Goal: Task Accomplishment & Management: Manage account settings

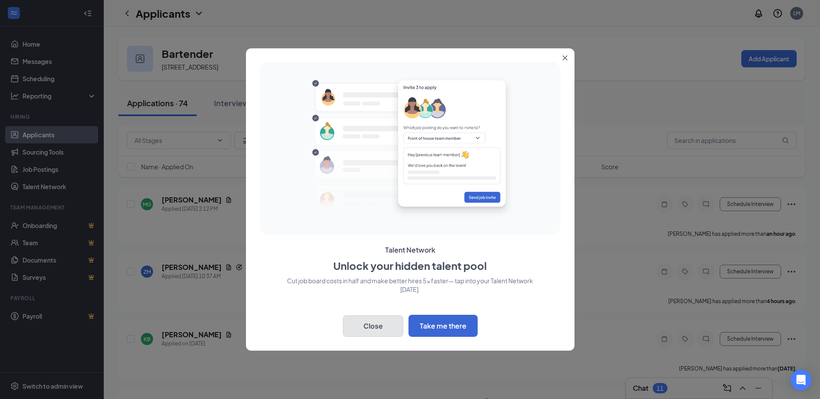
click at [351, 323] on button "Close" at bounding box center [373, 326] width 60 height 22
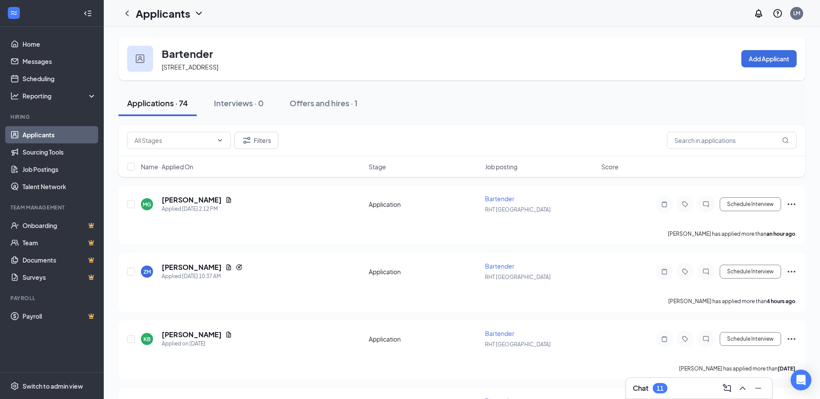
click at [34, 134] on link "Applicants" at bounding box center [59, 134] width 74 height 17
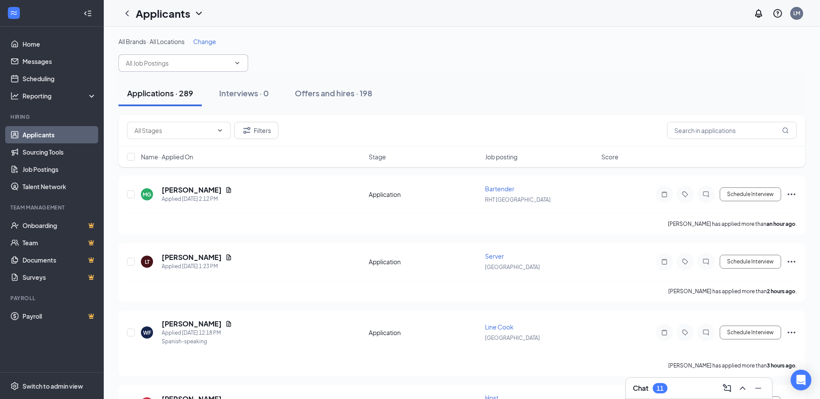
click at [163, 65] on input "text" at bounding box center [178, 63] width 105 height 10
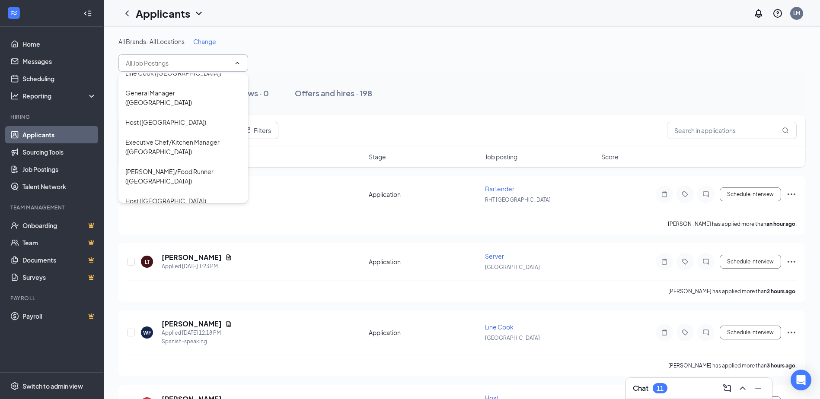
scroll to position [130, 0]
click at [147, 166] on div "[PERSON_NAME]/Food Runner ([GEOGRAPHIC_DATA])" at bounding box center [183, 175] width 116 height 19
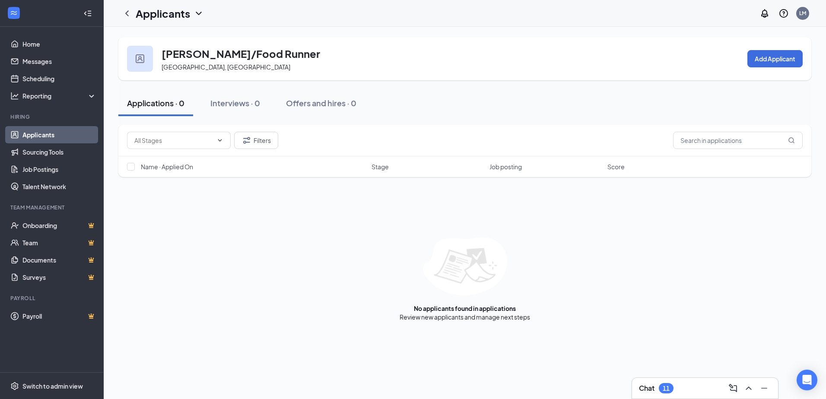
click at [38, 134] on link "Applicants" at bounding box center [59, 134] width 74 height 17
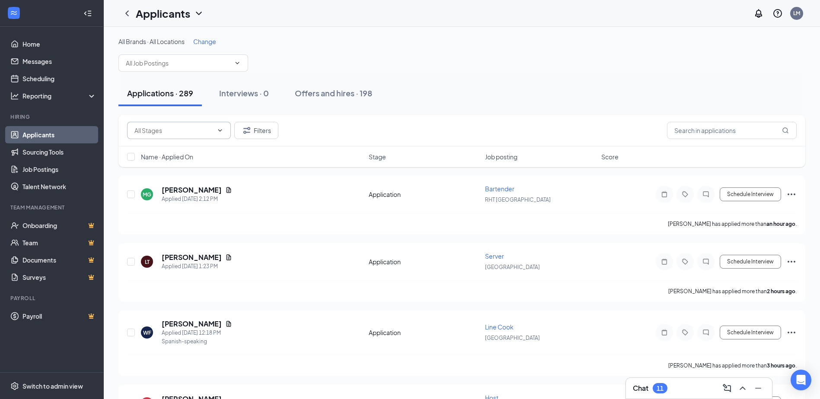
click at [184, 136] on span at bounding box center [179, 130] width 104 height 17
click at [157, 55] on span at bounding box center [183, 62] width 130 height 17
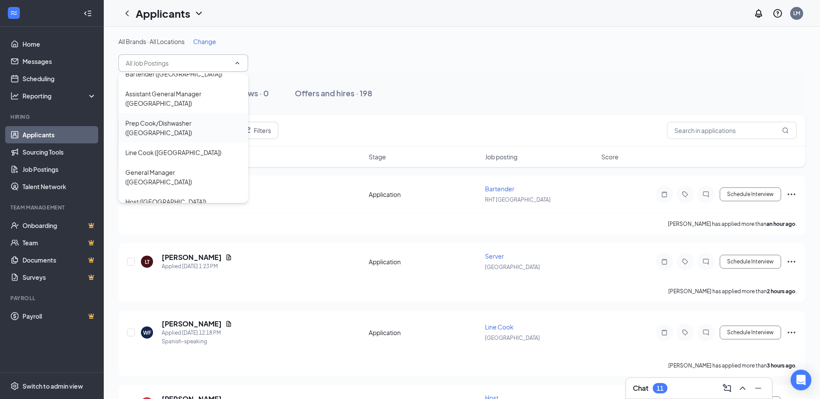
scroll to position [173, 0]
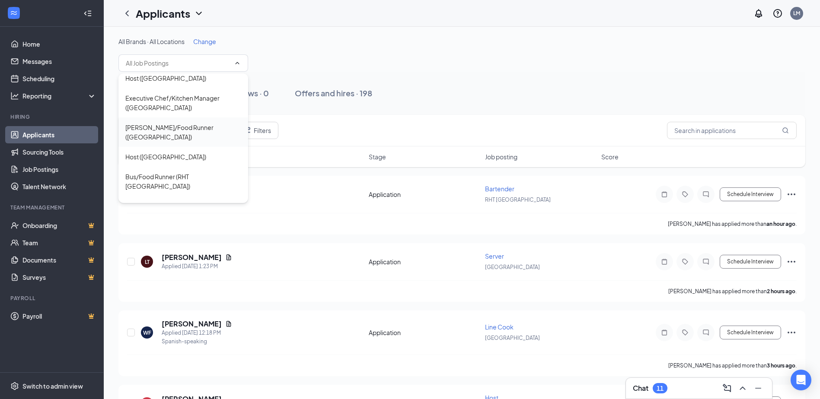
click at [151, 123] on div "[PERSON_NAME]/Food Runner ([GEOGRAPHIC_DATA])" at bounding box center [183, 132] width 116 height 19
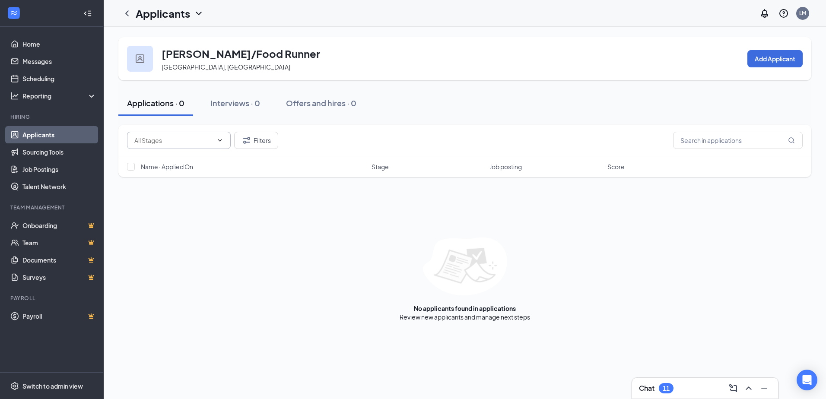
click at [153, 138] on input "text" at bounding box center [173, 141] width 79 height 10
click at [159, 142] on input "text" at bounding box center [173, 141] width 79 height 10
click at [369, 290] on div "No applicants found in applications Review new applicants and manage next steps" at bounding box center [464, 280] width 693 height 84
click at [689, 136] on input "text" at bounding box center [738, 140] width 130 height 17
click at [30, 135] on link "Applicants" at bounding box center [59, 134] width 74 height 17
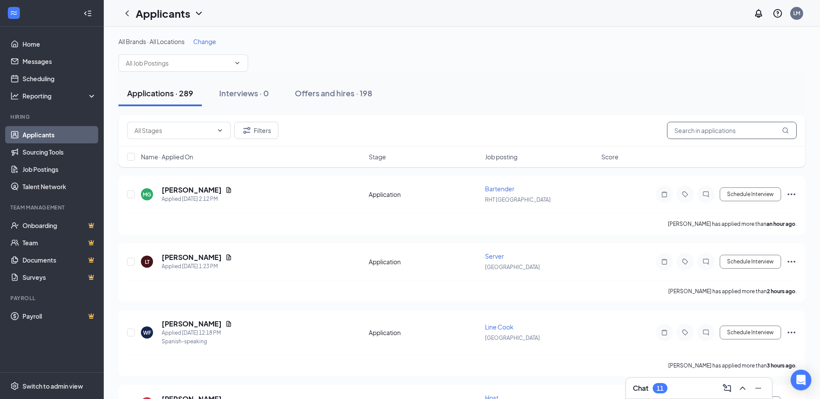
click at [677, 128] on input "text" at bounding box center [732, 130] width 130 height 17
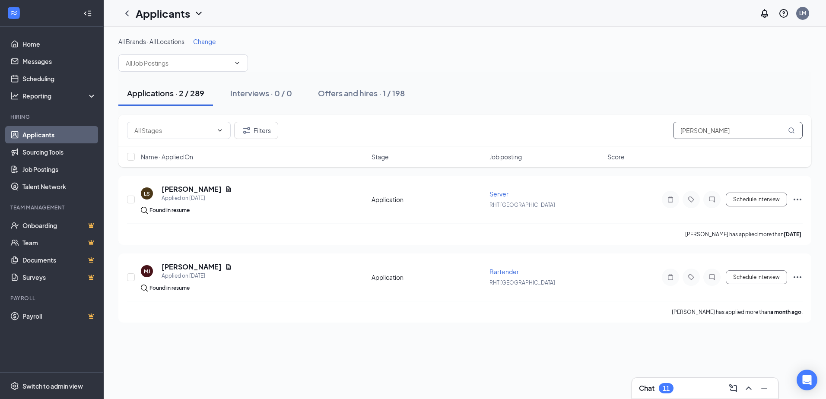
type input "[PERSON_NAME]"
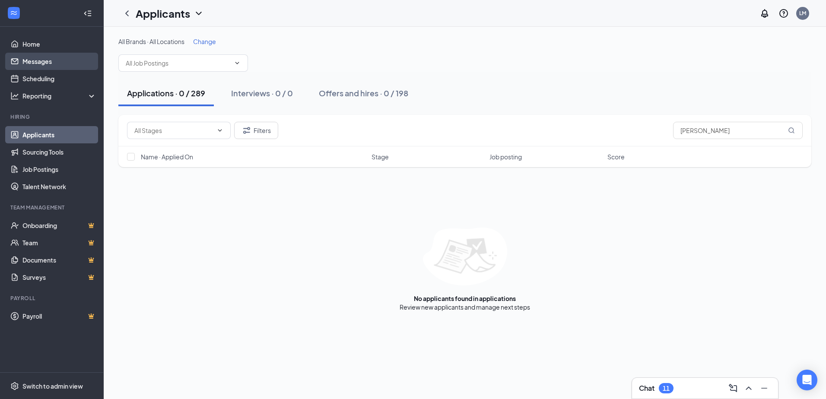
click at [32, 56] on link "Messages" at bounding box center [59, 61] width 74 height 17
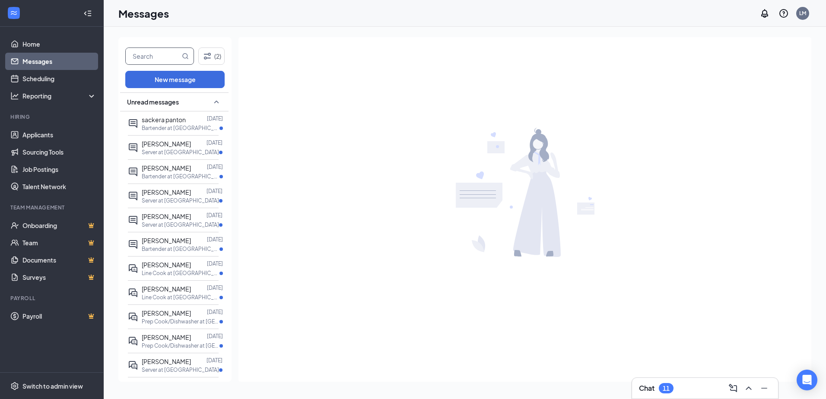
click at [140, 57] on input "text" at bounding box center [153, 56] width 54 height 16
type input "[PERSON_NAME]"
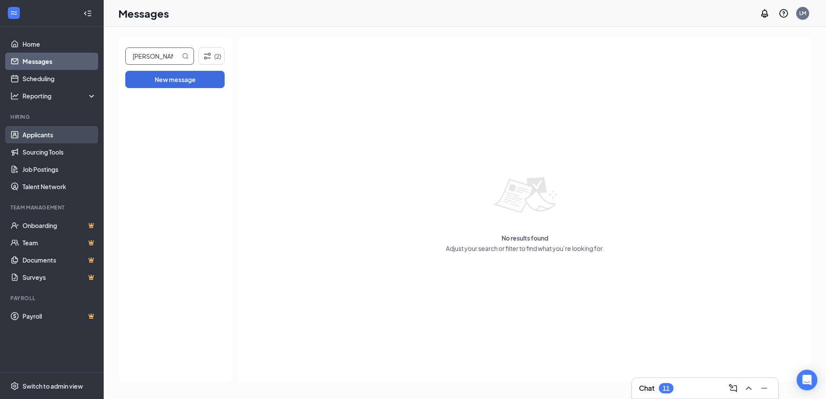
click at [60, 136] on link "Applicants" at bounding box center [59, 134] width 74 height 17
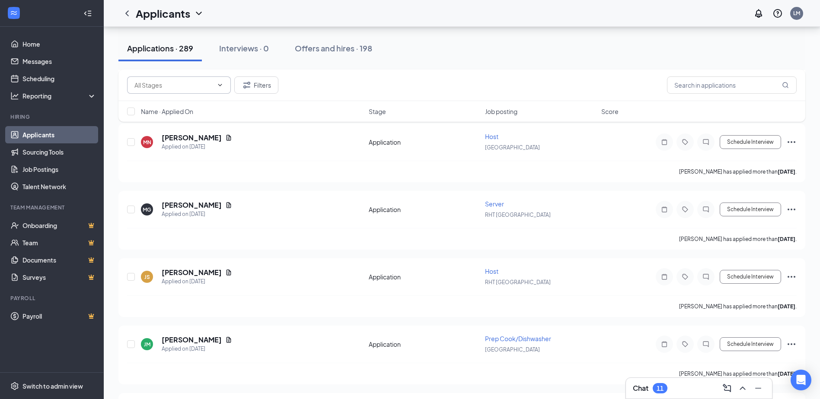
scroll to position [8075, 0]
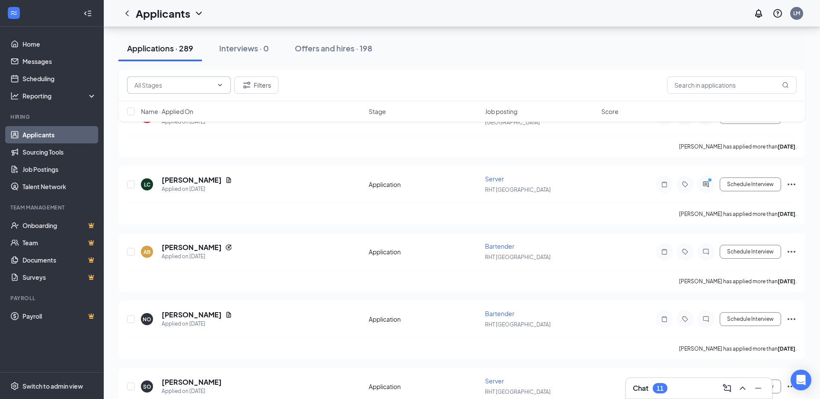
click at [200, 89] on input "text" at bounding box center [173, 85] width 79 height 10
click at [189, 114] on span "Name · Applied On" at bounding box center [167, 111] width 52 height 9
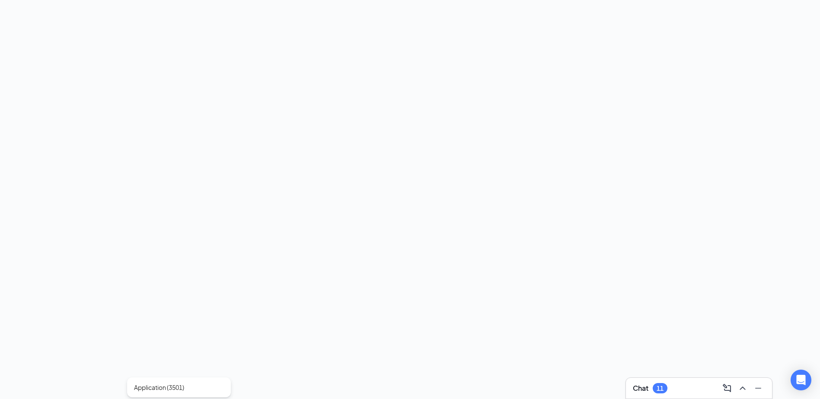
scroll to position [0, 0]
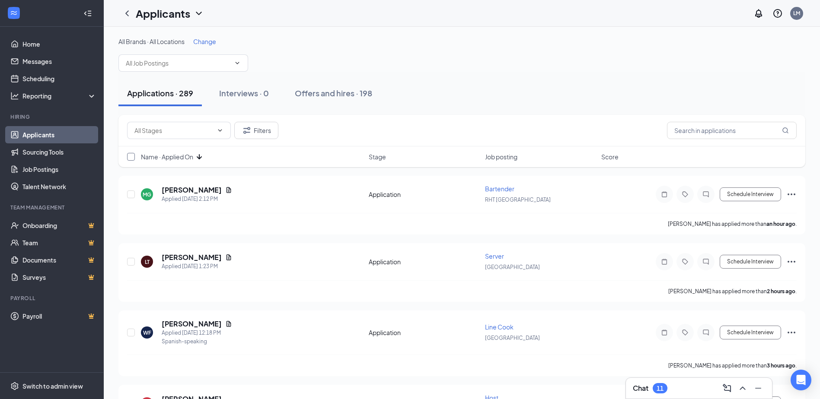
click at [130, 157] on input "checkbox" at bounding box center [131, 157] width 8 height 8
checkbox input "true"
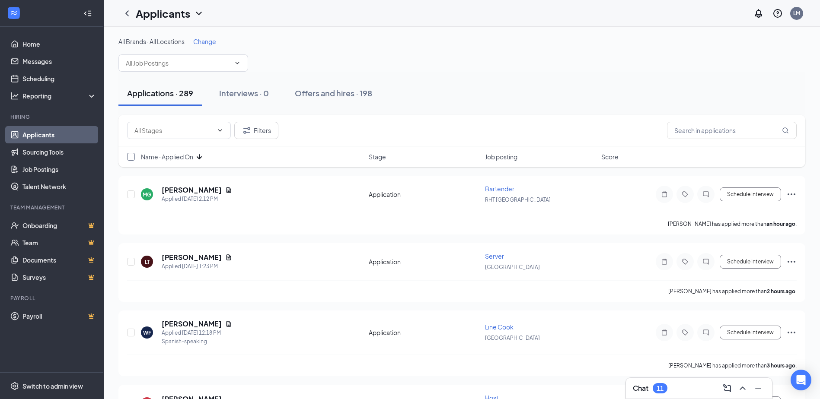
checkbox input "true"
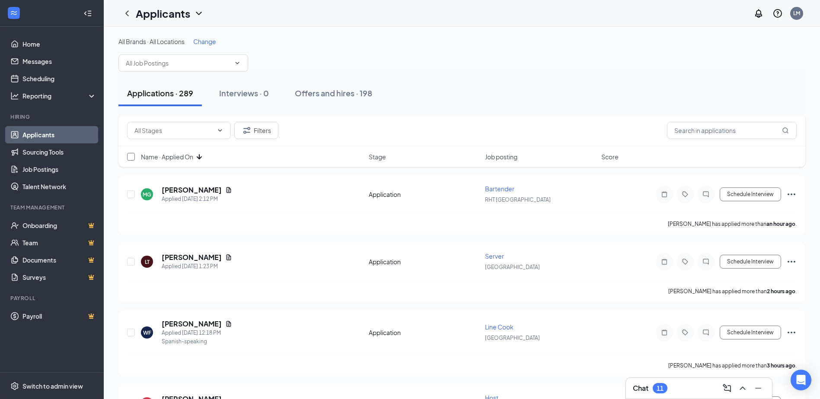
checkbox input "true"
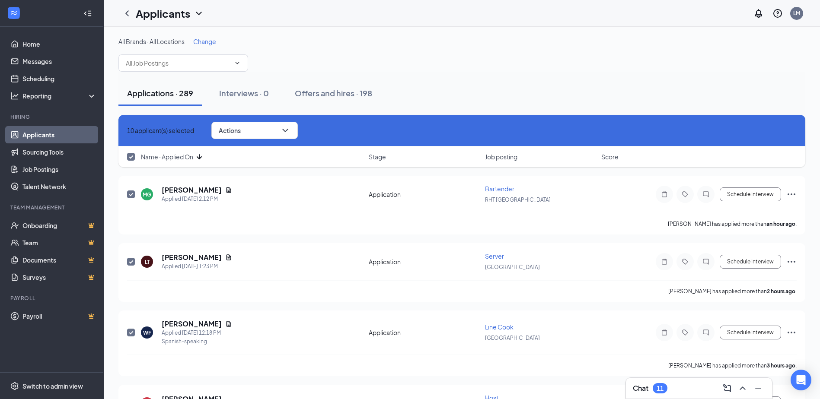
click at [130, 157] on input "checkbox" at bounding box center [131, 157] width 8 height 8
checkbox input "false"
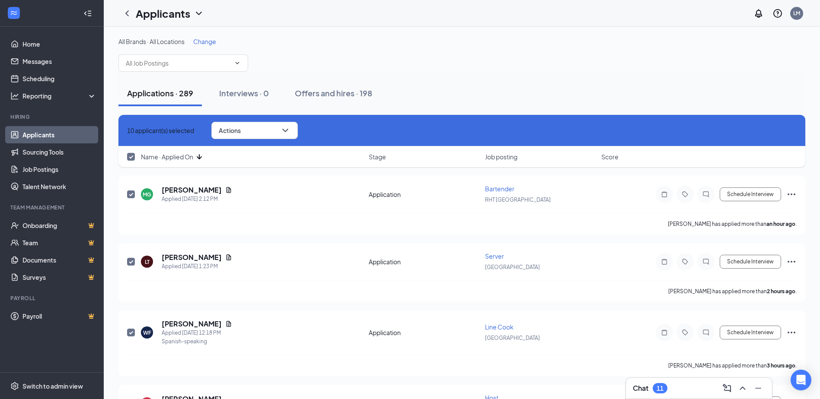
checkbox input "false"
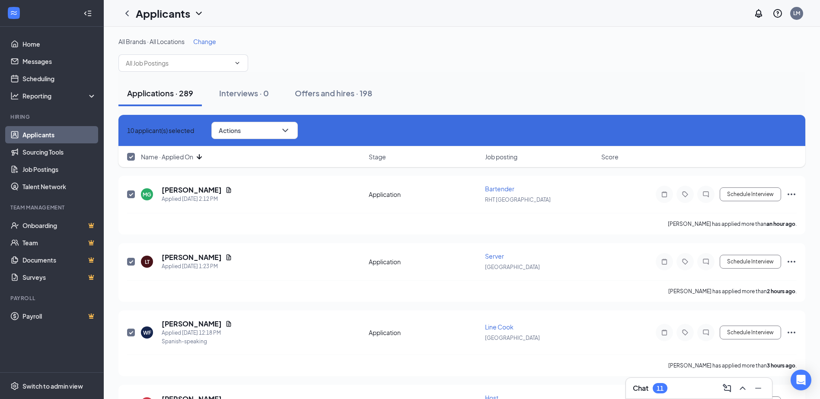
checkbox input "false"
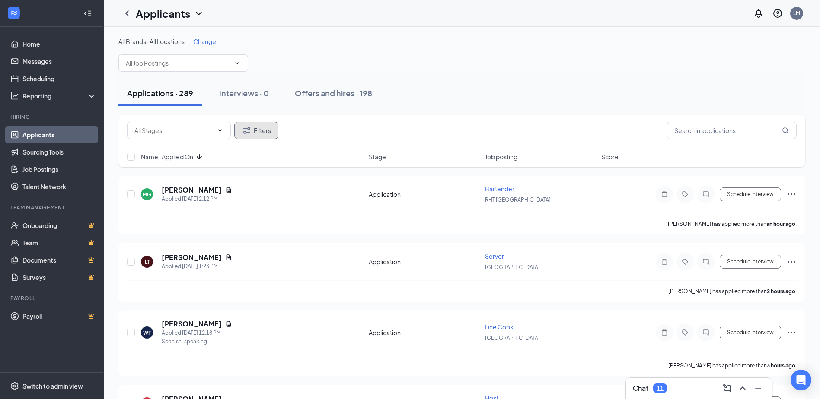
click at [253, 134] on button "Filters" at bounding box center [256, 130] width 44 height 17
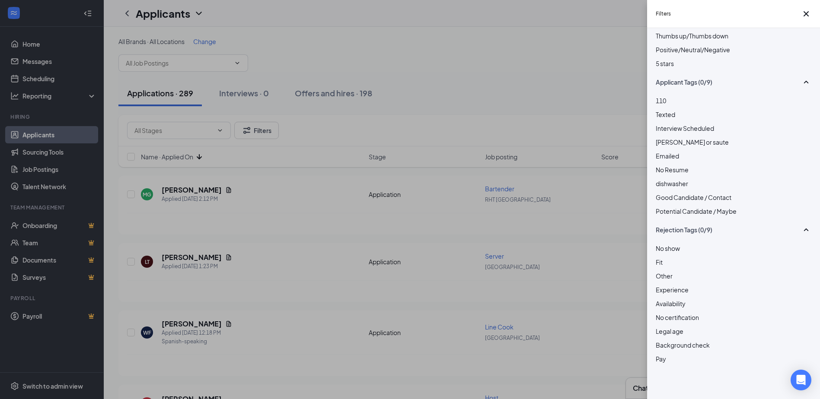
scroll to position [184, 0]
click at [657, 165] on div at bounding box center [734, 165] width 156 height 0
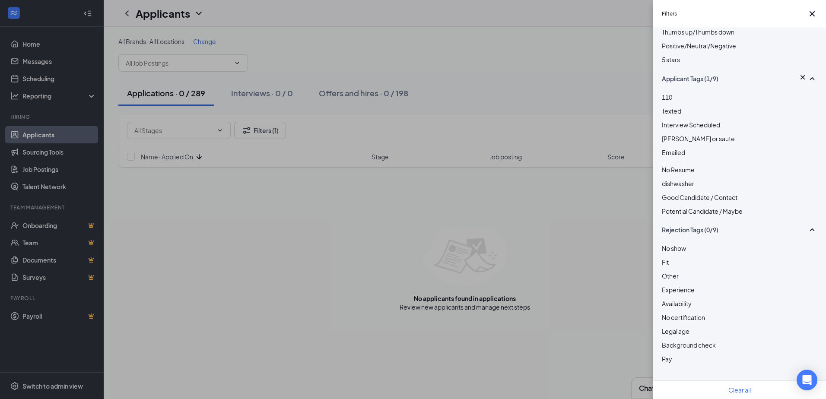
click at [663, 162] on div at bounding box center [740, 163] width 156 height 3
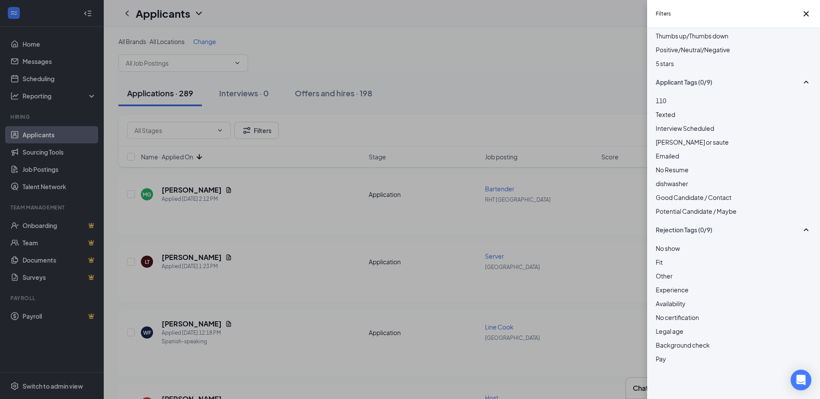
click at [331, 96] on div "Filters Applicant Status (0/5) Unread message Hasn't messaged back Stuck in sta…" at bounding box center [410, 199] width 820 height 399
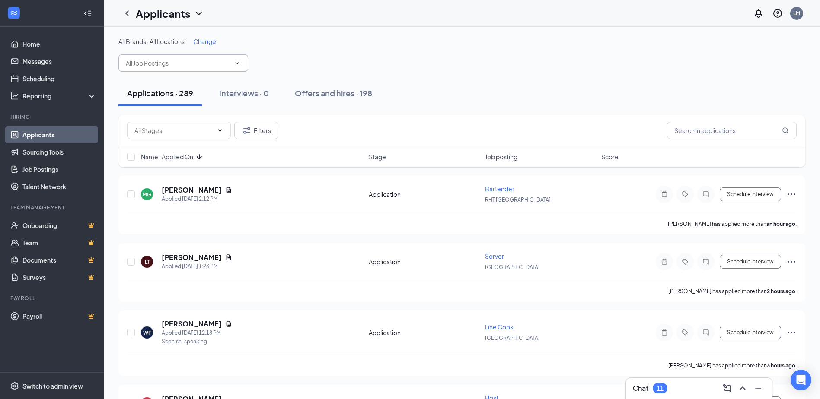
click at [204, 68] on span at bounding box center [183, 62] width 130 height 17
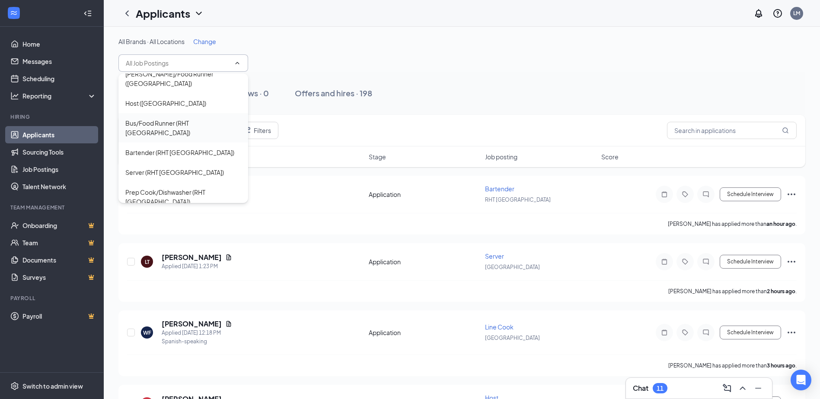
click at [164, 118] on div "Bus/Food Runner (RHT [GEOGRAPHIC_DATA])" at bounding box center [183, 127] width 116 height 19
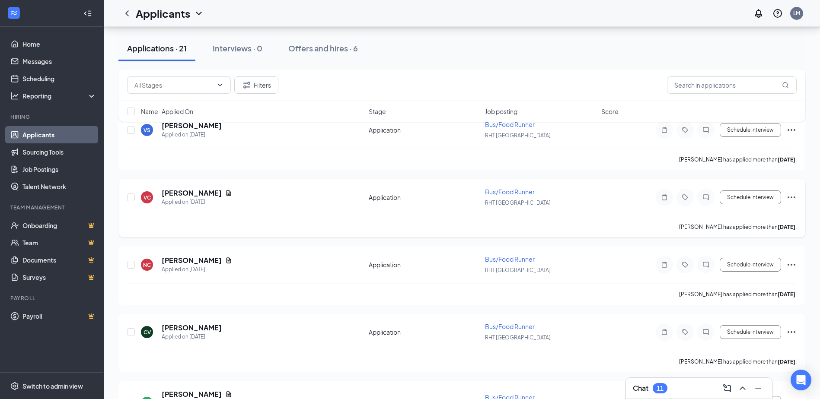
scroll to position [1225, 0]
